Goal: Task Accomplishment & Management: Use online tool/utility

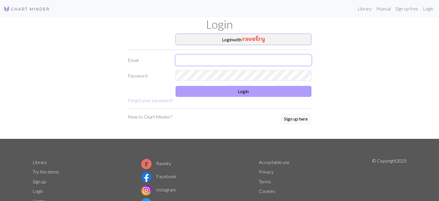
type input "[EMAIL_ADDRESS][DOMAIN_NAME]"
click at [224, 92] on button "Login" at bounding box center [243, 91] width 136 height 11
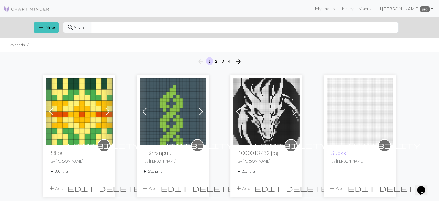
click at [50, 171] on div "visibility Säde By Henna Haapaniemi 30 charts Säde hiha delete Säde helma delet…" at bounding box center [79, 162] width 66 height 34
click at [51, 170] on summary "30 charts" at bounding box center [79, 170] width 57 height 5
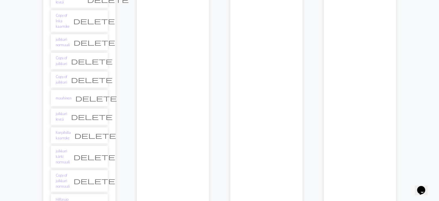
scroll to position [606, 0]
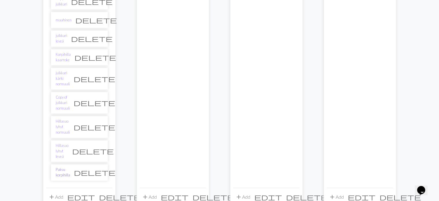
click at [61, 167] on link "Paksu korpihilla" at bounding box center [63, 172] width 14 height 11
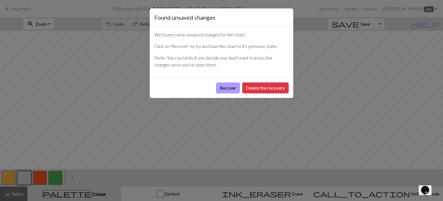
click at [230, 90] on button "Recover" at bounding box center [228, 87] width 24 height 11
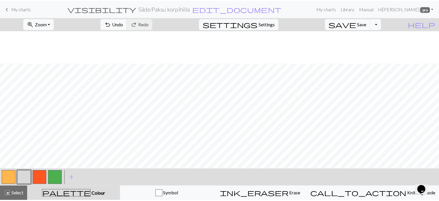
scroll to position [115, 0]
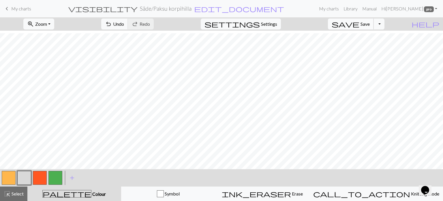
click at [370, 26] on span "Save" at bounding box center [365, 23] width 9 height 5
click at [13, 10] on span "My charts" at bounding box center [21, 8] width 20 height 5
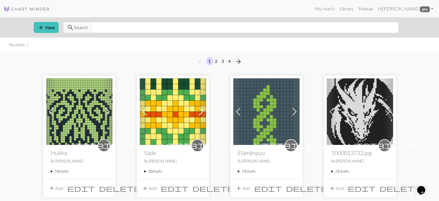
click at [332, 171] on summary "21 charts" at bounding box center [359, 170] width 57 height 5
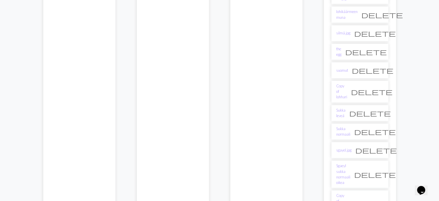
scroll to position [404, 0]
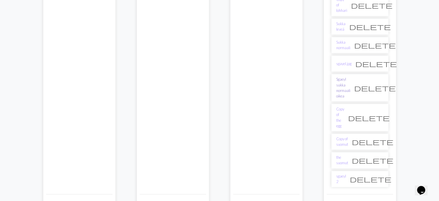
click at [350, 76] on link "Sgaeyl sukka normaali oikea" at bounding box center [343, 87] width 14 height 22
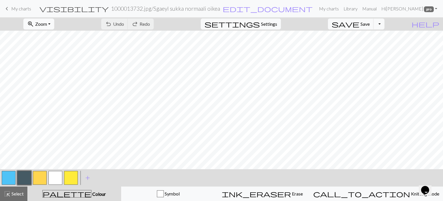
click at [34, 23] on span "zoom_in" at bounding box center [30, 24] width 7 height 8
click at [45, 68] on button "50%" at bounding box center [47, 69] width 46 height 9
click at [4, 178] on button "button" at bounding box center [9, 178] width 14 height 14
click at [25, 171] on button "button" at bounding box center [24, 178] width 14 height 14
click at [369, 24] on button "save Save Save" at bounding box center [351, 23] width 46 height 11
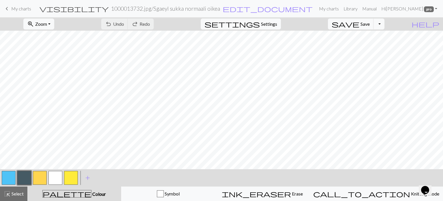
click at [5, 179] on button "button" at bounding box center [9, 178] width 14 height 14
click at [25, 179] on button "button" at bounding box center [24, 178] width 14 height 14
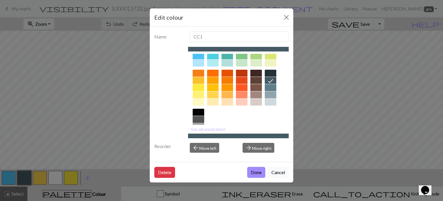
scroll to position [58, 0]
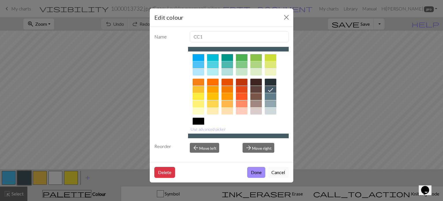
click at [277, 174] on button "Cancel" at bounding box center [278, 172] width 21 height 11
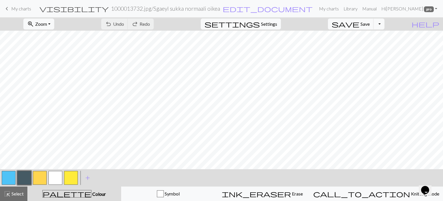
click at [3, 175] on button "button" at bounding box center [9, 178] width 14 height 14
click at [6, 175] on button "button" at bounding box center [9, 178] width 14 height 14
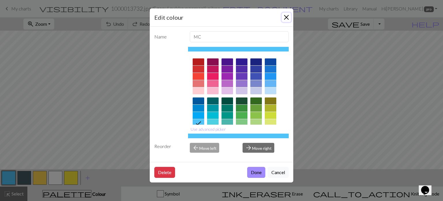
click at [287, 14] on button "Close" at bounding box center [286, 17] width 9 height 9
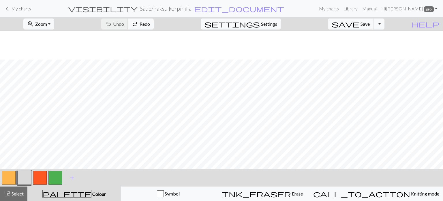
scroll to position [29, 0]
click at [24, 9] on span "My charts" at bounding box center [21, 8] width 20 height 5
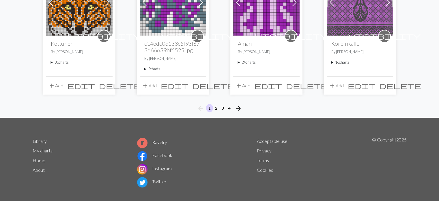
scroll to position [506, 0]
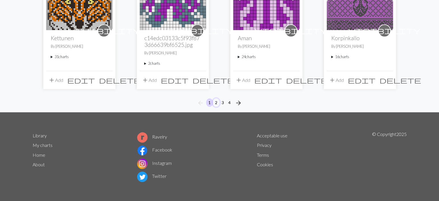
click at [216, 101] on button "2" at bounding box center [216, 102] width 7 height 8
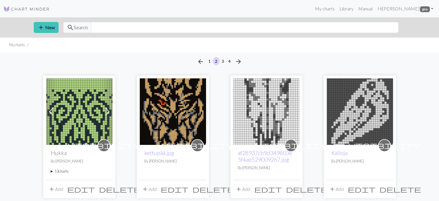
click at [51, 171] on summary "13 charts" at bounding box center [79, 170] width 57 height 5
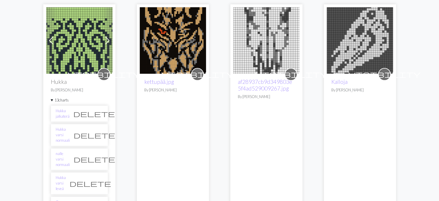
scroll to position [115, 0]
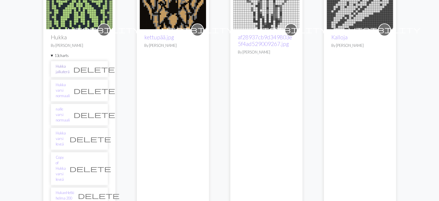
click at [64, 69] on link "Hukka jalkaterä" at bounding box center [63, 68] width 14 height 11
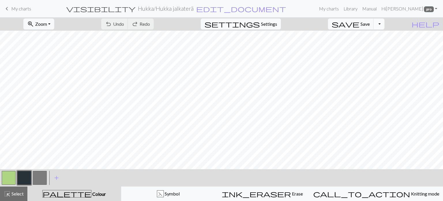
click at [385, 24] on button "Toggle Dropdown" at bounding box center [379, 23] width 11 height 11
click at [385, 23] on button "Toggle Dropdown" at bounding box center [379, 23] width 11 height 11
click at [385, 24] on button "Toggle Dropdown" at bounding box center [379, 23] width 11 height 11
click at [374, 38] on button "file_copy Save a copy" at bounding box center [336, 36] width 95 height 9
click at [219, 10] on span "edit_document" at bounding box center [251, 9] width 90 height 8
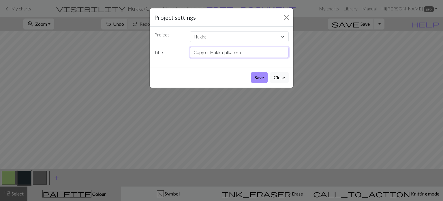
drag, startPoint x: 222, startPoint y: 52, endPoint x: 190, endPoint y: 53, distance: 32.0
click at [190, 53] on input "Copy of Hukka jalkaterä" at bounding box center [239, 52] width 99 height 11
click at [231, 53] on input "Sukka jalkaterä" at bounding box center [239, 52] width 99 height 11
type input "Sukka jalkaterä normaali"
click at [247, 39] on select "Hukka Säde Elämänpuu 1000013732.jpg Suokki 1000013585.jpg Joutsen Kilpi-sukat S…" at bounding box center [239, 36] width 99 height 11
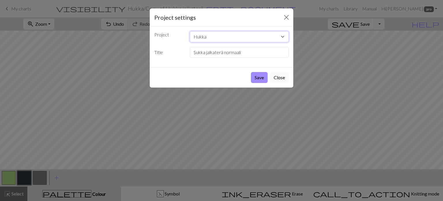
click at [238, 36] on select "Hukka Säde Elämänpuu 1000013732.jpg Suokki 1000013585.jpg Joutsen Kilpi-sukat S…" at bounding box center [239, 36] width 99 height 11
select select "68889ac9c6c77eda56794c0d"
click at [190, 31] on select "Hukka Säde Elämänpuu 1000013732.jpg Suokki 1000013585.jpg Joutsen Kilpi-sukat S…" at bounding box center [239, 36] width 99 height 11
click at [254, 78] on button "Save" at bounding box center [259, 77] width 17 height 11
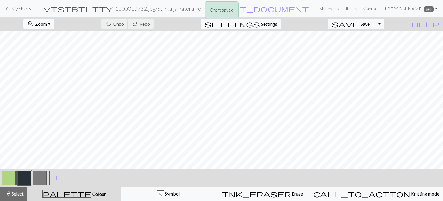
click at [47, 25] on span "Zoom" at bounding box center [41, 23] width 12 height 5
click at [53, 38] on button "Fit all" at bounding box center [47, 36] width 46 height 9
click at [260, 24] on span "settings" at bounding box center [232, 24] width 55 height 8
select select "aran"
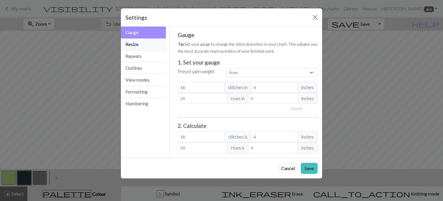
click at [142, 42] on button "Resize" at bounding box center [143, 44] width 45 height 12
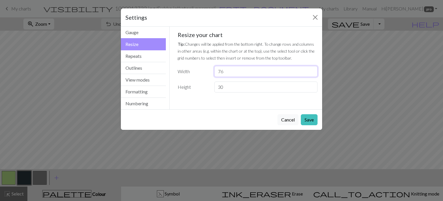
type input "76"
click at [312, 70] on input "76" at bounding box center [265, 71] width 103 height 11
click at [307, 120] on button "Save" at bounding box center [309, 119] width 17 height 11
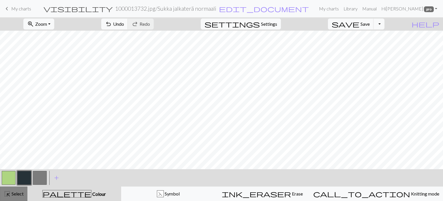
click at [4, 194] on span "highlight_alt" at bounding box center [7, 193] width 7 height 8
drag, startPoint x: 6, startPoint y: 196, endPoint x: 12, endPoint y: 181, distance: 16.0
click at [6, 196] on span "highlight_alt" at bounding box center [7, 193] width 7 height 8
drag, startPoint x: 151, startPoint y: 20, endPoint x: 150, endPoint y: 24, distance: 4.1
click at [128, 20] on button "undo Undo Undo" at bounding box center [114, 23] width 27 height 11
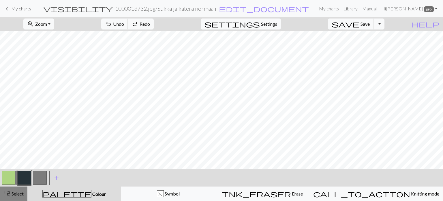
click at [15, 191] on span "Select" at bounding box center [17, 192] width 13 height 5
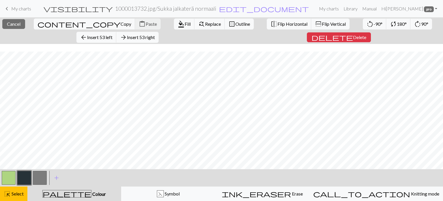
scroll to position [10, 0]
click at [121, 24] on span "Copy" at bounding box center [126, 23] width 11 height 5
click at [146, 24] on span "Paste" at bounding box center [151, 23] width 11 height 5
click at [10, 198] on button "highlight_alt Select Select" at bounding box center [13, 193] width 27 height 14
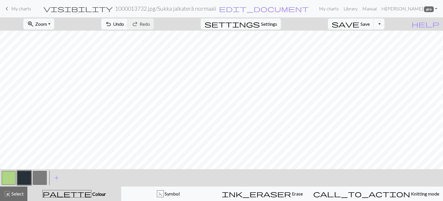
click at [7, 180] on button "button" at bounding box center [9, 178] width 14 height 14
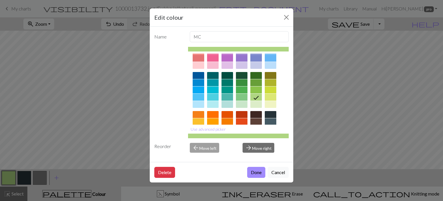
scroll to position [58, 0]
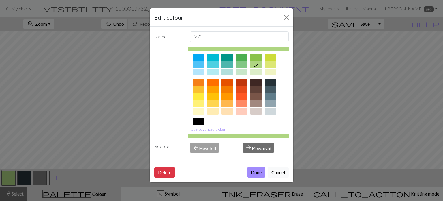
click at [272, 90] on div at bounding box center [271, 89] width 12 height 7
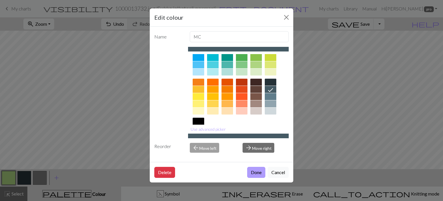
click at [255, 172] on button "Done" at bounding box center [256, 172] width 18 height 11
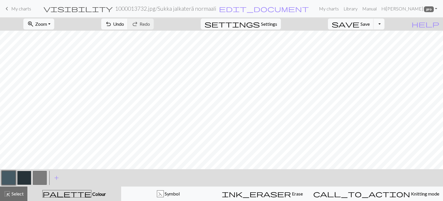
click at [21, 178] on button "button" at bounding box center [24, 178] width 14 height 14
click at [23, 175] on button "button" at bounding box center [24, 178] width 14 height 14
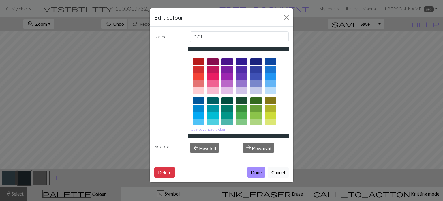
click at [199, 120] on div at bounding box center [199, 122] width 12 height 7
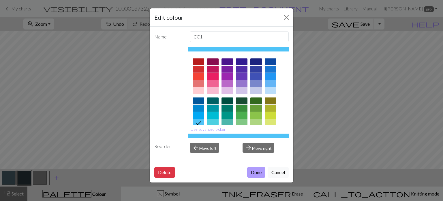
click at [257, 173] on button "Done" at bounding box center [256, 172] width 18 height 11
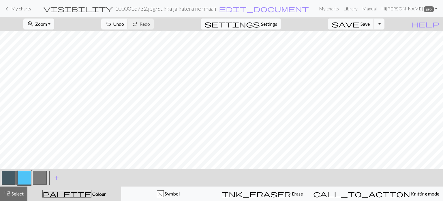
drag, startPoint x: 3, startPoint y: 179, endPoint x: 6, endPoint y: 176, distance: 3.9
click at [5, 177] on button "button" at bounding box center [9, 178] width 14 height 14
drag, startPoint x: 14, startPoint y: 194, endPoint x: 20, endPoint y: 182, distance: 12.5
click at [14, 193] on span "Select" at bounding box center [17, 192] width 13 height 5
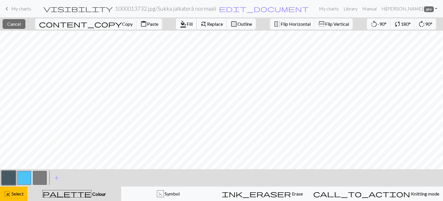
click at [180, 22] on span "format_color_fill" at bounding box center [183, 24] width 7 height 8
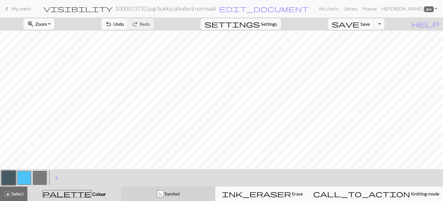
click at [180, 197] on button "F Symbol" at bounding box center [168, 193] width 94 height 14
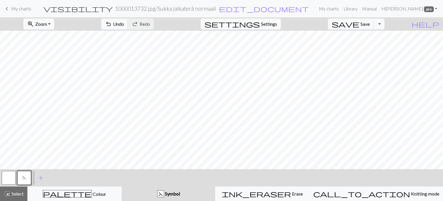
drag, startPoint x: 7, startPoint y: 176, endPoint x: 20, endPoint y: 174, distance: 13.1
click at [11, 175] on button "button" at bounding box center [9, 178] width 14 height 14
click at [15, 195] on span "Select" at bounding box center [17, 192] width 13 height 5
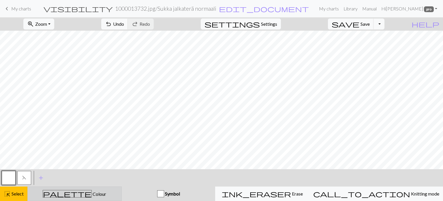
click at [92, 195] on span "Colour" at bounding box center [99, 193] width 14 height 5
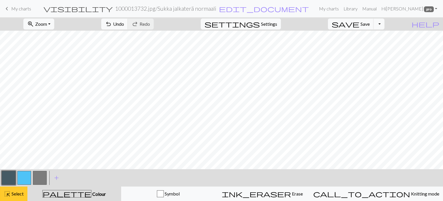
click at [23, 195] on span "Select" at bounding box center [17, 192] width 13 height 5
click at [19, 194] on span "Select" at bounding box center [17, 192] width 13 height 5
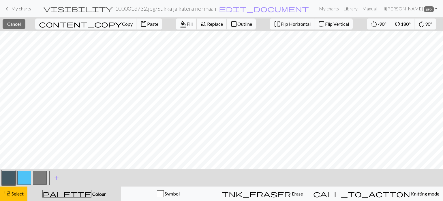
click at [180, 24] on span "format_color_fill" at bounding box center [183, 24] width 7 height 8
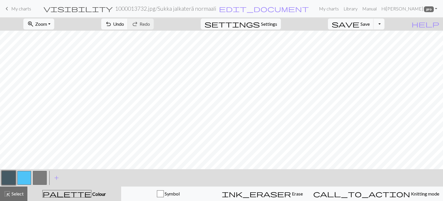
click at [4, 177] on button "button" at bounding box center [9, 178] width 14 height 14
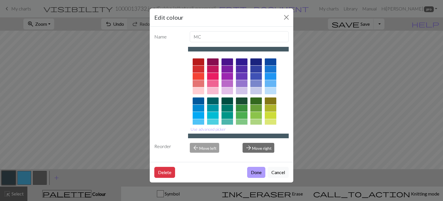
click at [255, 171] on button "Done" at bounding box center [256, 172] width 18 height 11
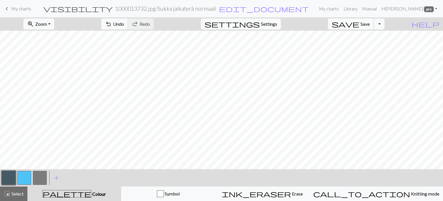
click at [370, 25] on span "Save" at bounding box center [365, 23] width 9 height 5
click at [22, 181] on button "button" at bounding box center [24, 178] width 14 height 14
click at [124, 25] on span "Undo" at bounding box center [118, 23] width 11 height 5
click at [8, 181] on button "button" at bounding box center [9, 178] width 14 height 14
drag, startPoint x: 16, startPoint y: 173, endPoint x: 21, endPoint y: 171, distance: 4.8
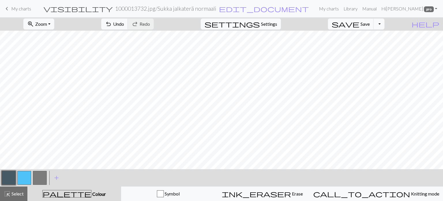
click at [21, 171] on div at bounding box center [24, 178] width 16 height 16
drag, startPoint x: 23, startPoint y: 177, endPoint x: 45, endPoint y: 171, distance: 23.2
click at [31, 174] on button "button" at bounding box center [24, 178] width 14 height 14
click at [124, 24] on span "Undo" at bounding box center [118, 23] width 11 height 5
click at [275, 23] on span "Settings" at bounding box center [269, 23] width 16 height 7
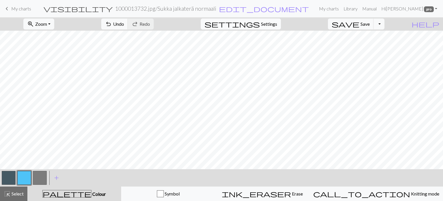
select select "aran"
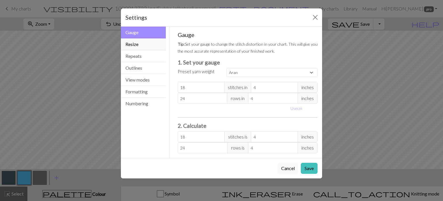
click at [133, 45] on button "Resize" at bounding box center [143, 44] width 45 height 12
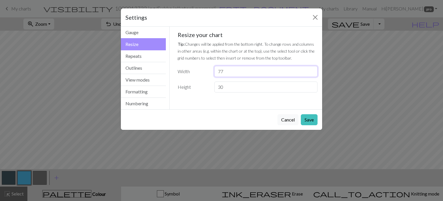
type input "77"
click at [311, 68] on input "77" at bounding box center [265, 71] width 103 height 11
click at [309, 119] on button "Save" at bounding box center [309, 119] width 17 height 11
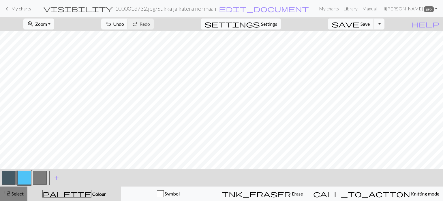
click at [17, 196] on span "Select" at bounding box center [17, 192] width 13 height 5
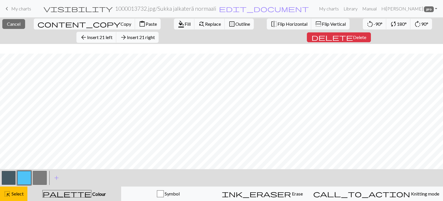
scroll to position [10, 0]
click at [38, 23] on span "content_copy" at bounding box center [79, 24] width 83 height 8
click at [146, 26] on span "Paste" at bounding box center [151, 23] width 11 height 5
click at [12, 195] on span "Select" at bounding box center [17, 192] width 13 height 5
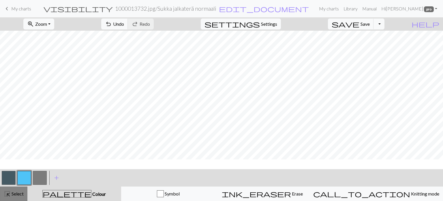
scroll to position [0, 0]
click at [3, 178] on button "button" at bounding box center [9, 178] width 14 height 14
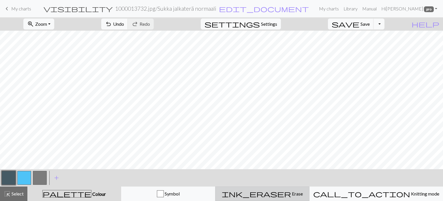
click at [291, 193] on span "Erase" at bounding box center [297, 192] width 12 height 5
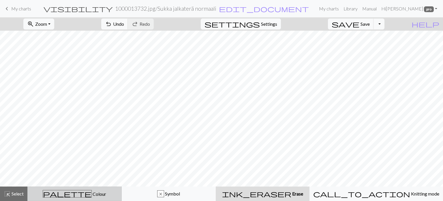
click at [92, 195] on span "Colour" at bounding box center [99, 193] width 14 height 5
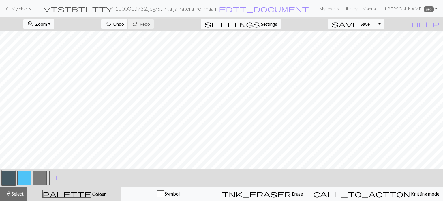
click at [22, 176] on button "button" at bounding box center [24, 178] width 14 height 14
click at [124, 23] on span "Undo" at bounding box center [118, 23] width 11 height 5
drag, startPoint x: 141, startPoint y: 22, endPoint x: 167, endPoint y: 28, distance: 27.1
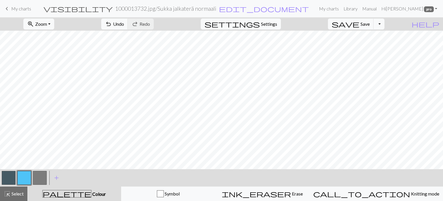
click at [112, 21] on span "undo" at bounding box center [108, 24] width 7 height 8
drag, startPoint x: 6, startPoint y: 176, endPoint x: 33, endPoint y: 170, distance: 27.1
click at [8, 175] on button "button" at bounding box center [9, 178] width 14 height 14
drag, startPoint x: 27, startPoint y: 178, endPoint x: 35, endPoint y: 174, distance: 9.1
click at [27, 178] on button "button" at bounding box center [24, 178] width 14 height 14
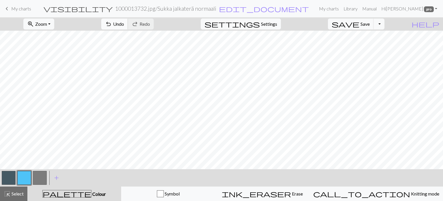
click at [112, 23] on span "undo" at bounding box center [108, 24] width 7 height 8
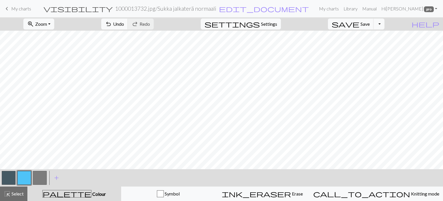
drag, startPoint x: 142, startPoint y: 25, endPoint x: 165, endPoint y: 24, distance: 22.3
click at [112, 24] on span "undo" at bounding box center [108, 24] width 7 height 8
click at [6, 179] on button "button" at bounding box center [9, 178] width 14 height 14
drag, startPoint x: 26, startPoint y: 179, endPoint x: 44, endPoint y: 178, distance: 18.2
click at [26, 179] on button "button" at bounding box center [24, 178] width 14 height 14
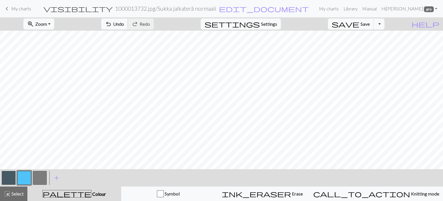
drag, startPoint x: 144, startPoint y: 24, endPoint x: 164, endPoint y: 29, distance: 20.0
click at [112, 24] on span "undo" at bounding box center [108, 24] width 7 height 8
click at [360, 23] on span "save" at bounding box center [346, 24] width 28 height 8
drag, startPoint x: 11, startPoint y: 182, endPoint x: 37, endPoint y: 173, distance: 27.0
click at [12, 181] on button "button" at bounding box center [9, 178] width 14 height 14
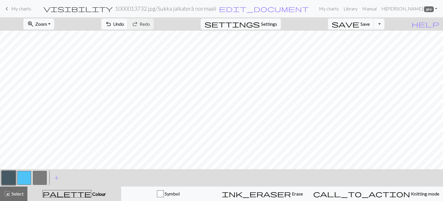
drag, startPoint x: 24, startPoint y: 177, endPoint x: 27, endPoint y: 175, distance: 3.1
click at [25, 176] on button "button" at bounding box center [24, 178] width 14 height 14
drag, startPoint x: 147, startPoint y: 23, endPoint x: 146, endPoint y: 29, distance: 6.7
click at [124, 23] on span "Undo" at bounding box center [118, 23] width 11 height 5
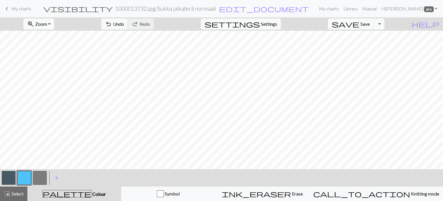
click at [9, 179] on button "button" at bounding box center [9, 178] width 14 height 14
click at [24, 178] on button "button" at bounding box center [24, 178] width 14 height 14
drag, startPoint x: 8, startPoint y: 178, endPoint x: 11, endPoint y: 173, distance: 5.0
click at [8, 177] on button "button" at bounding box center [9, 178] width 14 height 14
click at [25, 175] on button "button" at bounding box center [24, 178] width 14 height 14
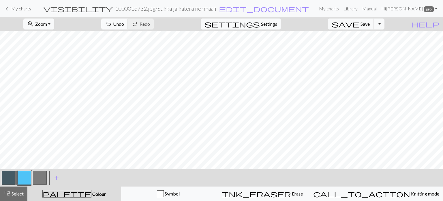
click at [124, 23] on span "Undo" at bounding box center [118, 23] width 11 height 5
click at [124, 24] on span "Undo" at bounding box center [118, 23] width 11 height 5
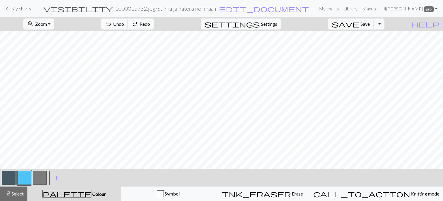
click at [124, 24] on span "Undo" at bounding box center [118, 23] width 11 height 5
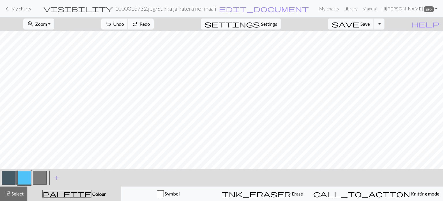
click at [124, 24] on span "Undo" at bounding box center [118, 23] width 11 height 5
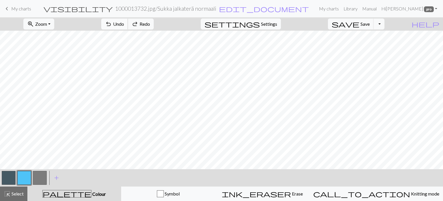
click at [124, 24] on span "Undo" at bounding box center [118, 23] width 11 height 5
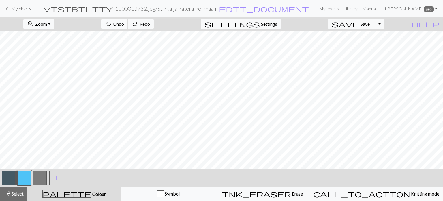
click at [124, 24] on span "Undo" at bounding box center [118, 23] width 11 height 5
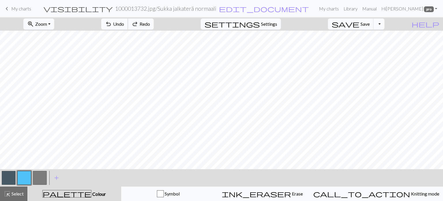
click at [124, 24] on span "Undo" at bounding box center [118, 23] width 11 height 5
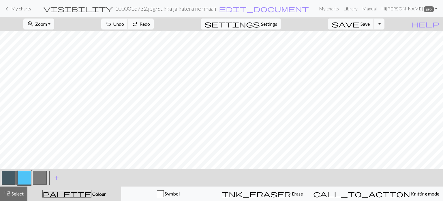
click at [124, 24] on span "Undo" at bounding box center [118, 23] width 11 height 5
click at [124, 25] on span "Undo" at bounding box center [118, 23] width 11 height 5
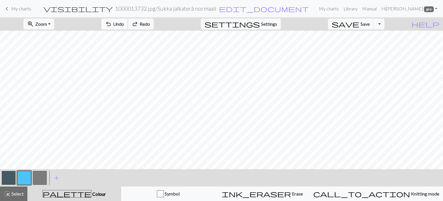
click at [128, 24] on button "undo Undo Undo" at bounding box center [114, 23] width 27 height 11
click at [9, 180] on button "button" at bounding box center [9, 178] width 14 height 14
click at [29, 175] on button "button" at bounding box center [24, 178] width 14 height 14
click at [128, 20] on button "undo Undo Undo" at bounding box center [114, 23] width 27 height 11
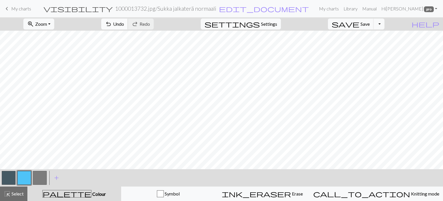
click at [112, 25] on span "undo" at bounding box center [108, 24] width 7 height 8
click at [9, 178] on button "button" at bounding box center [9, 178] width 14 height 14
click at [112, 24] on span "undo" at bounding box center [108, 24] width 7 height 8
click at [3, 178] on button "button" at bounding box center [9, 178] width 14 height 14
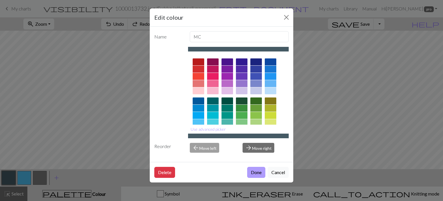
click at [259, 175] on button "Done" at bounding box center [256, 172] width 18 height 11
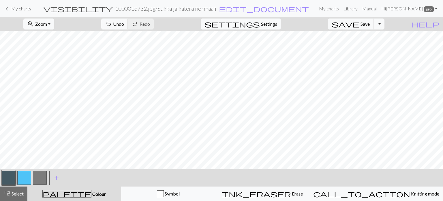
click at [23, 176] on button "button" at bounding box center [24, 178] width 14 height 14
click at [11, 178] on button "button" at bounding box center [9, 178] width 14 height 14
drag, startPoint x: 21, startPoint y: 178, endPoint x: 33, endPoint y: 171, distance: 13.0
click at [23, 176] on button "button" at bounding box center [24, 178] width 14 height 14
drag, startPoint x: 10, startPoint y: 173, endPoint x: 16, endPoint y: 171, distance: 6.2
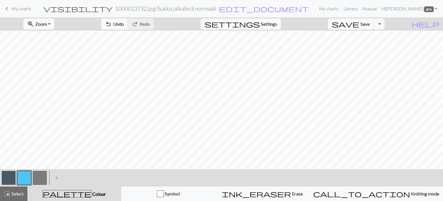
click at [14, 172] on button "button" at bounding box center [9, 178] width 14 height 14
click at [9, 176] on button "button" at bounding box center [9, 178] width 14 height 14
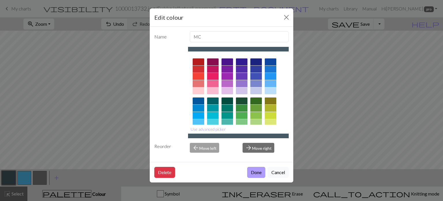
click at [258, 173] on button "Done" at bounding box center [256, 172] width 18 height 11
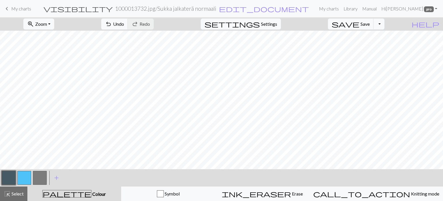
click at [20, 179] on button "button" at bounding box center [24, 178] width 14 height 14
click at [112, 25] on span "undo" at bounding box center [108, 24] width 7 height 8
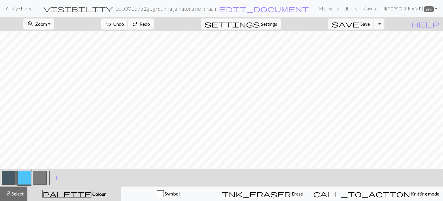
click at [112, 25] on span "undo" at bounding box center [108, 24] width 7 height 8
click at [124, 25] on span "Undo" at bounding box center [118, 23] width 11 height 5
click at [124, 24] on span "Undo" at bounding box center [118, 23] width 11 height 5
drag, startPoint x: 7, startPoint y: 176, endPoint x: 16, endPoint y: 169, distance: 11.5
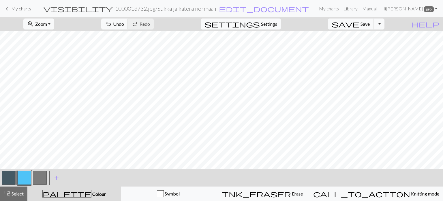
click at [10, 174] on button "button" at bounding box center [9, 178] width 14 height 14
drag, startPoint x: 21, startPoint y: 179, endPoint x: 23, endPoint y: 174, distance: 5.0
click at [22, 178] on button "button" at bounding box center [24, 178] width 14 height 14
click at [13, 195] on span "Select" at bounding box center [17, 192] width 13 height 5
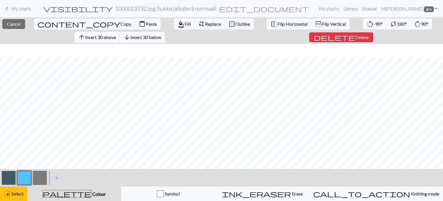
scroll to position [13, 0]
click at [322, 25] on span "Flip Vertical" at bounding box center [334, 23] width 24 height 5
click at [8, 192] on span "highlight_alt" at bounding box center [7, 193] width 7 height 8
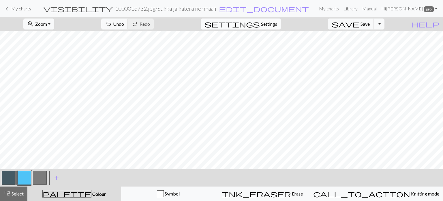
click at [277, 23] on span "Settings" at bounding box center [269, 23] width 16 height 7
select select "aran"
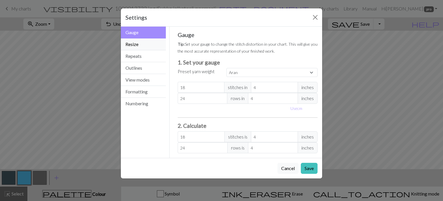
click at [140, 44] on button "Resize" at bounding box center [143, 44] width 45 height 12
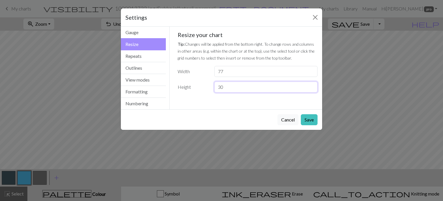
drag, startPoint x: 228, startPoint y: 87, endPoint x: 210, endPoint y: 87, distance: 17.6
click at [210, 87] on div "Height 30" at bounding box center [247, 86] width 147 height 11
type input "41"
click at [310, 119] on button "Save" at bounding box center [309, 119] width 17 height 11
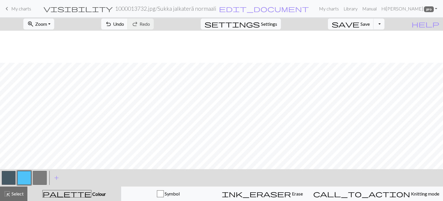
scroll to position [41, 0]
click at [17, 194] on span "Select" at bounding box center [17, 192] width 13 height 5
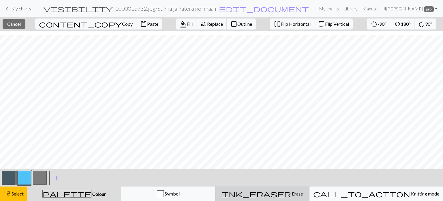
click at [291, 194] on span "Erase" at bounding box center [297, 192] width 12 height 5
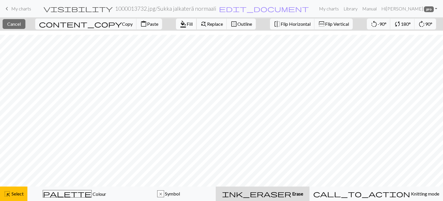
click at [180, 23] on span "format_color_fill" at bounding box center [183, 24] width 7 height 8
click at [180, 26] on span "format_color_fill" at bounding box center [183, 24] width 7 height 8
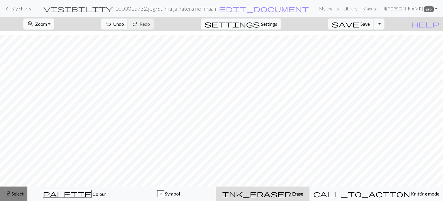
click at [15, 197] on div "highlight_alt Select Select" at bounding box center [14, 193] width 20 height 7
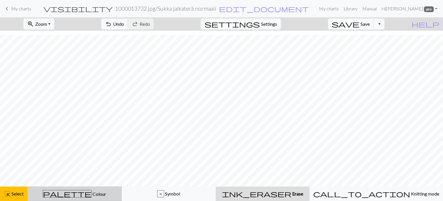
click at [92, 193] on span "Colour" at bounding box center [99, 193] width 14 height 5
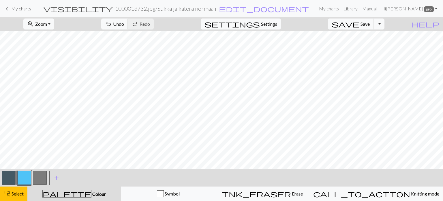
click at [20, 180] on button "button" at bounding box center [24, 178] width 14 height 14
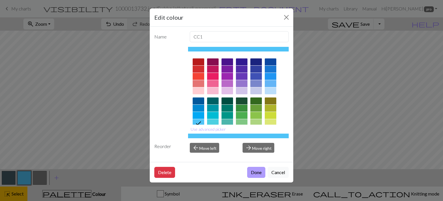
click at [256, 169] on button "Done" at bounding box center [256, 172] width 18 height 11
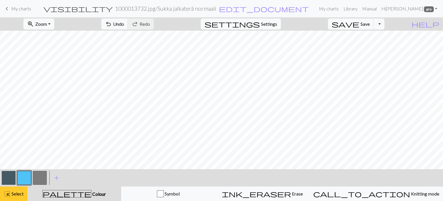
click at [5, 192] on span "highlight_alt" at bounding box center [7, 193] width 7 height 8
click at [124, 23] on span "Undo" at bounding box center [118, 23] width 11 height 5
click at [128, 28] on button "undo Undo Undo" at bounding box center [114, 23] width 27 height 11
click at [124, 26] on span "Undo" at bounding box center [118, 23] width 11 height 5
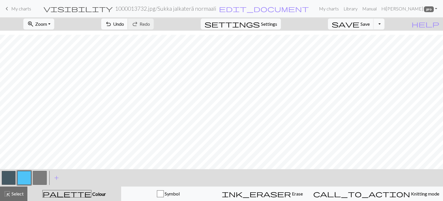
click at [128, 21] on button "undo Undo Undo" at bounding box center [114, 23] width 27 height 11
click at [128, 22] on button "undo Undo Undo" at bounding box center [114, 23] width 27 height 11
click at [124, 24] on span "Undo" at bounding box center [118, 23] width 11 height 5
click at [124, 26] on span "Undo" at bounding box center [118, 23] width 11 height 5
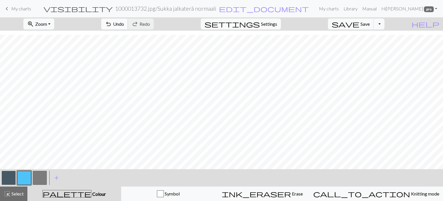
click at [124, 26] on span "Undo" at bounding box center [118, 23] width 11 height 5
drag, startPoint x: 8, startPoint y: 178, endPoint x: 17, endPoint y: 177, distance: 9.0
click at [9, 178] on button "button" at bounding box center [9, 178] width 14 height 14
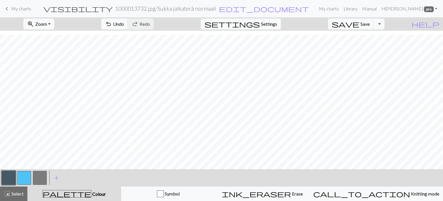
drag, startPoint x: 23, startPoint y: 178, endPoint x: 47, endPoint y: 169, distance: 25.8
click at [23, 178] on button "button" at bounding box center [24, 178] width 14 height 14
click at [124, 23] on span "Undo" at bounding box center [118, 23] width 11 height 5
click at [128, 23] on button "undo Undo Undo" at bounding box center [114, 23] width 27 height 11
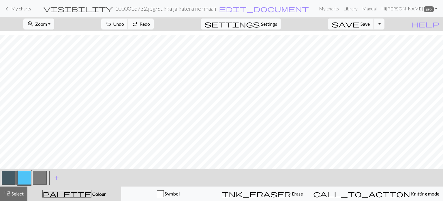
click at [124, 23] on span "Undo" at bounding box center [118, 23] width 11 height 5
click at [124, 26] on span "Undo" at bounding box center [118, 23] width 11 height 5
click at [13, 175] on button "button" at bounding box center [9, 178] width 14 height 14
drag, startPoint x: 23, startPoint y: 178, endPoint x: 58, endPoint y: 172, distance: 36.0
click at [23, 178] on button "button" at bounding box center [24, 178] width 14 height 14
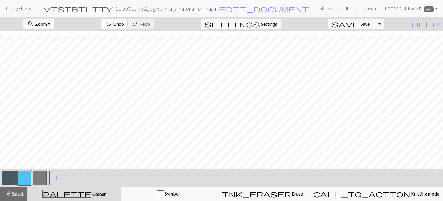
click at [124, 23] on span "Undo" at bounding box center [118, 23] width 11 height 5
click at [5, 178] on button "button" at bounding box center [9, 178] width 14 height 14
drag, startPoint x: 6, startPoint y: 179, endPoint x: 9, endPoint y: 178, distance: 3.7
click at [9, 178] on button "button" at bounding box center [9, 178] width 14 height 14
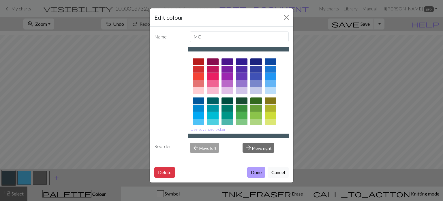
click at [264, 171] on button "Done" at bounding box center [256, 172] width 18 height 11
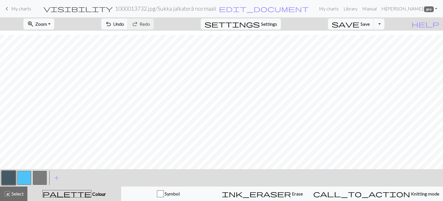
click at [20, 175] on button "button" at bounding box center [24, 178] width 14 height 14
drag, startPoint x: 3, startPoint y: 176, endPoint x: 166, endPoint y: 178, distance: 162.2
click at [10, 175] on button "button" at bounding box center [9, 178] width 14 height 14
drag, startPoint x: 24, startPoint y: 176, endPoint x: 209, endPoint y: 167, distance: 185.5
click at [24, 176] on button "button" at bounding box center [24, 178] width 14 height 14
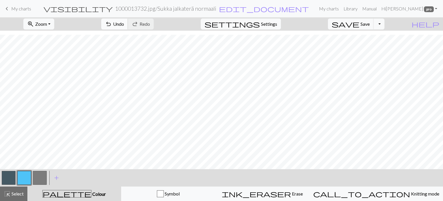
click at [128, 21] on button "undo Undo Undo" at bounding box center [114, 23] width 27 height 11
click at [128, 22] on button "undo Undo Undo" at bounding box center [114, 23] width 27 height 11
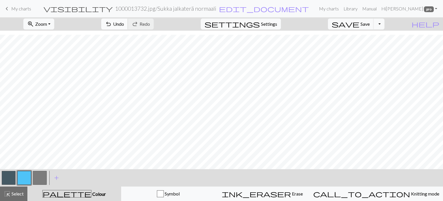
click at [112, 22] on span "undo" at bounding box center [108, 24] width 7 height 8
click at [124, 25] on span "Undo" at bounding box center [118, 23] width 11 height 5
drag, startPoint x: 8, startPoint y: 175, endPoint x: 15, endPoint y: 167, distance: 10.9
click at [8, 175] on button "button" at bounding box center [9, 178] width 14 height 14
drag, startPoint x: 23, startPoint y: 180, endPoint x: 39, endPoint y: 167, distance: 21.3
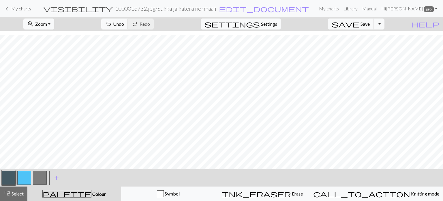
click at [24, 179] on button "button" at bounding box center [24, 178] width 14 height 14
click at [112, 23] on span "undo" at bounding box center [108, 24] width 7 height 8
drag, startPoint x: 7, startPoint y: 176, endPoint x: 25, endPoint y: 167, distance: 20.3
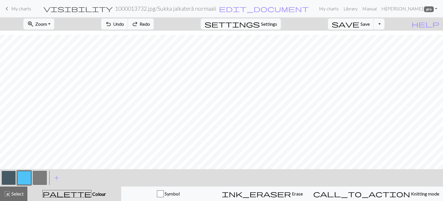
click at [9, 174] on button "button" at bounding box center [9, 178] width 14 height 14
drag, startPoint x: 20, startPoint y: 175, endPoint x: 25, endPoint y: 170, distance: 7.1
click at [22, 173] on button "button" at bounding box center [24, 178] width 14 height 14
drag, startPoint x: 6, startPoint y: 174, endPoint x: 9, endPoint y: 168, distance: 6.3
click at [8, 170] on div at bounding box center [9, 178] width 16 height 16
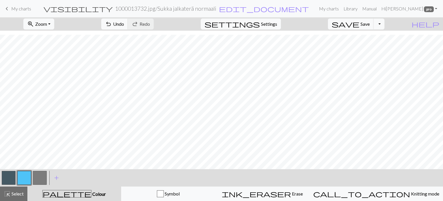
click at [17, 163] on div "zoom_in Zoom Zoom Fit all Fit width Fit height 50% 100% 150% 200% undo Undo Und…" at bounding box center [221, 108] width 443 height 183
drag, startPoint x: 10, startPoint y: 179, endPoint x: 16, endPoint y: 173, distance: 9.2
click at [16, 173] on div at bounding box center [24, 178] width 47 height 16
click at [11, 179] on button "button" at bounding box center [9, 178] width 14 height 14
drag, startPoint x: 24, startPoint y: 178, endPoint x: 31, endPoint y: 165, distance: 14.6
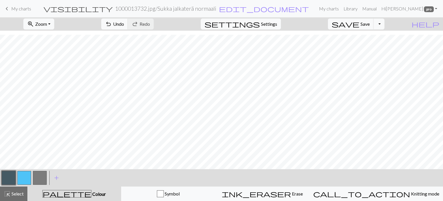
click at [25, 175] on button "button" at bounding box center [24, 178] width 14 height 14
drag, startPoint x: 8, startPoint y: 178, endPoint x: 40, endPoint y: 166, distance: 34.0
click at [20, 173] on div at bounding box center [24, 178] width 47 height 16
click at [8, 180] on button "button" at bounding box center [9, 178] width 14 height 14
click at [24, 180] on button "button" at bounding box center [24, 178] width 14 height 14
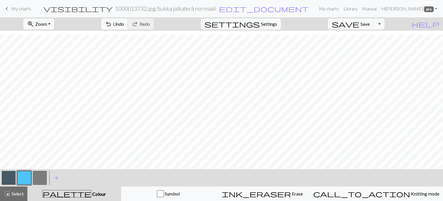
click at [8, 176] on button "button" at bounding box center [9, 178] width 14 height 14
click at [370, 25] on span "Save" at bounding box center [365, 23] width 9 height 5
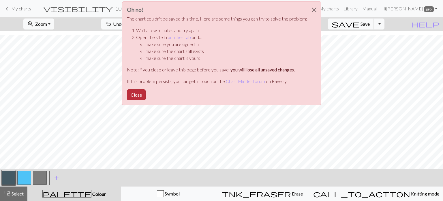
drag, startPoint x: 130, startPoint y: 92, endPoint x: 141, endPoint y: 91, distance: 10.5
click at [131, 92] on button "Close" at bounding box center [136, 94] width 19 height 11
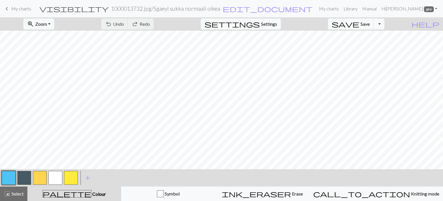
click at [10, 11] on link "keyboard_arrow_left My charts" at bounding box center [17, 9] width 28 height 10
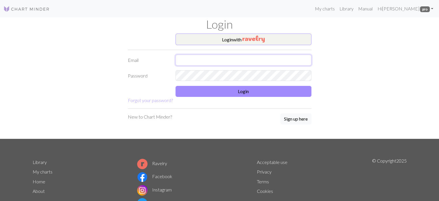
type input "henna@vinhapaanari.com"
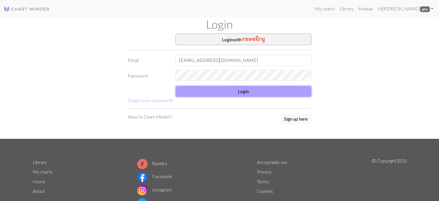
click at [209, 96] on button "Login" at bounding box center [243, 91] width 136 height 11
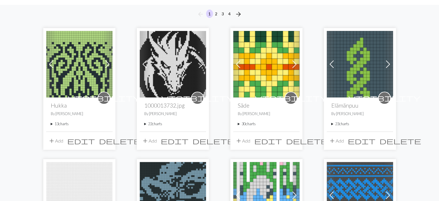
scroll to position [58, 0]
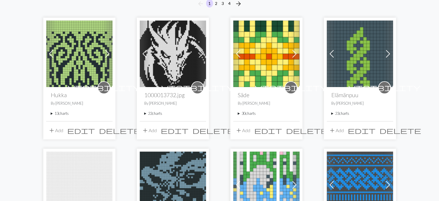
click at [147, 113] on summary "22 charts" at bounding box center [172, 113] width 57 height 5
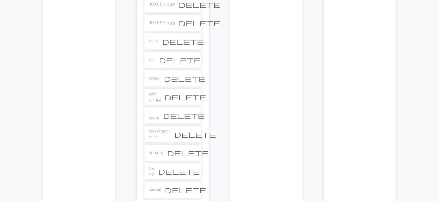
scroll to position [433, 0]
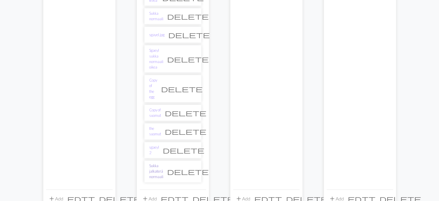
click at [160, 163] on link "Sukka jalkaterä normaali" at bounding box center [156, 171] width 14 height 17
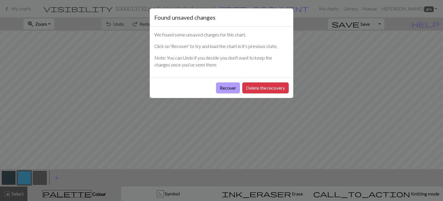
click at [221, 86] on button "Recover" at bounding box center [228, 87] width 24 height 11
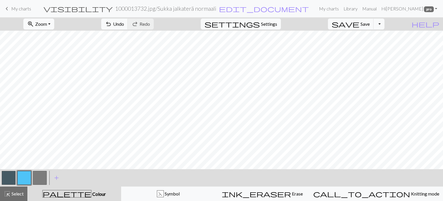
click at [45, 20] on button "zoom_in Zoom Zoom" at bounding box center [38, 23] width 31 height 11
click at [58, 38] on button "Fit all" at bounding box center [47, 36] width 46 height 9
click at [10, 196] on span "highlight_alt" at bounding box center [7, 193] width 7 height 8
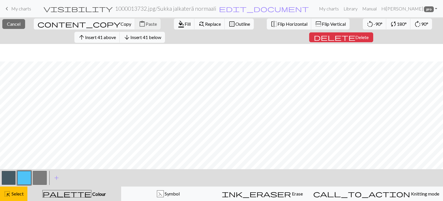
scroll to position [17, 0]
click at [322, 23] on span "Flip Vertical" at bounding box center [334, 23] width 24 height 5
click at [12, 195] on span "Select" at bounding box center [17, 192] width 13 height 5
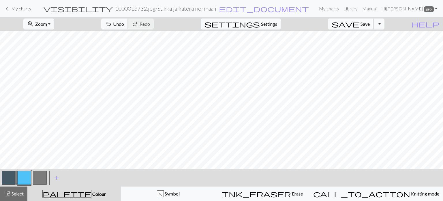
click at [370, 23] on span "Save" at bounding box center [365, 23] width 9 height 5
